Goal: Task Accomplishment & Management: Manage account settings

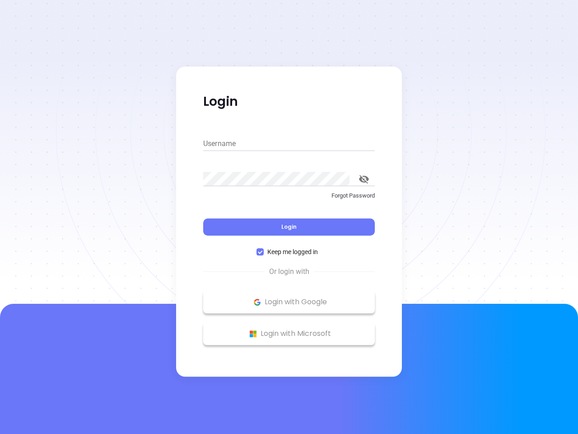
click at [289, 217] on div "Login" at bounding box center [289, 221] width 172 height 28
click at [289, 144] on input "Username" at bounding box center [289, 143] width 172 height 14
click at [364, 179] on icon "toggle password visibility" at bounding box center [364, 179] width 10 height 9
click at [289, 227] on span "Login" at bounding box center [288, 227] width 15 height 8
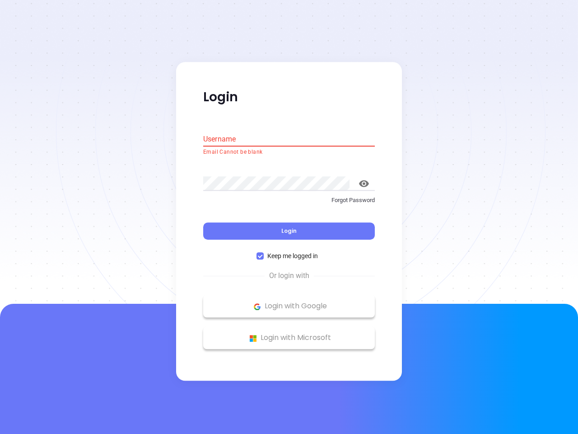
click at [289, 252] on span "Keep me logged in" at bounding box center [293, 256] width 58 height 10
click at [264, 253] on input "Keep me logged in" at bounding box center [260, 256] width 7 height 7
checkbox input "false"
click at [289, 302] on p "Login with Google" at bounding box center [289, 306] width 163 height 14
click at [289, 333] on p "Login with Microsoft" at bounding box center [289, 338] width 163 height 14
